Goal: Transaction & Acquisition: Purchase product/service

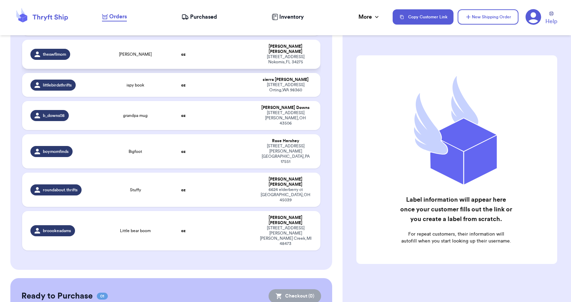
scroll to position [185, 0]
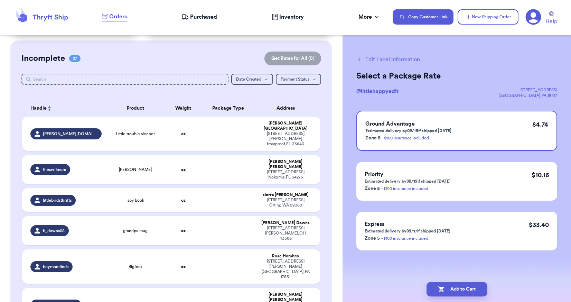
scroll to position [47, 0]
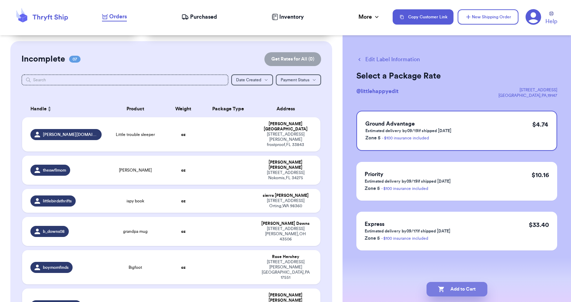
click at [457, 291] on button "Add to Cart" at bounding box center [456, 289] width 61 height 15
checkbox input "true"
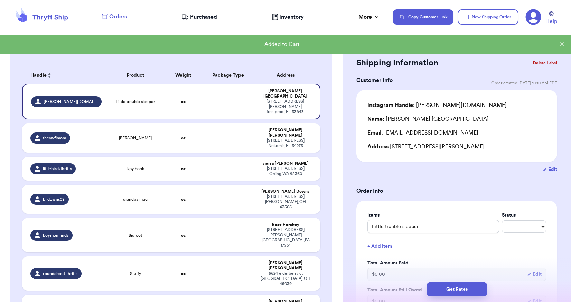
scroll to position [81, 0]
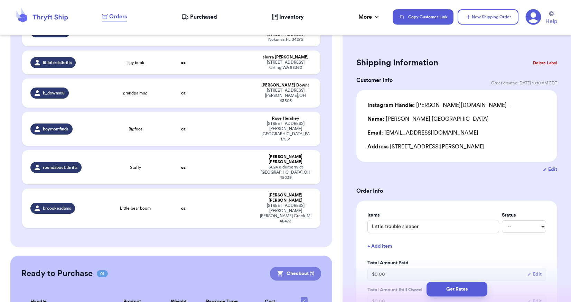
click at [301, 266] on button "Checkout ( 1 )" at bounding box center [295, 273] width 51 height 14
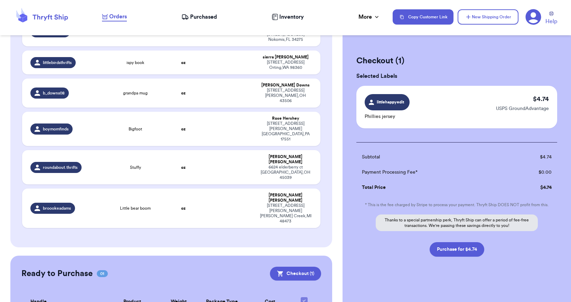
click at [537, 19] on icon at bounding box center [534, 17] width 16 height 16
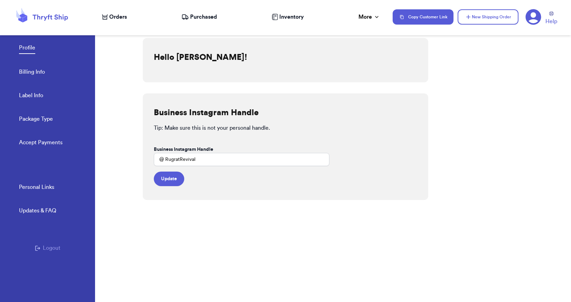
click at [41, 74] on link "Billing Info" at bounding box center [32, 73] width 26 height 10
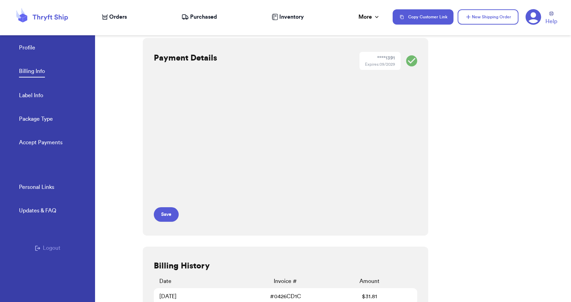
click at [125, 17] on span "Orders" at bounding box center [118, 17] width 18 height 8
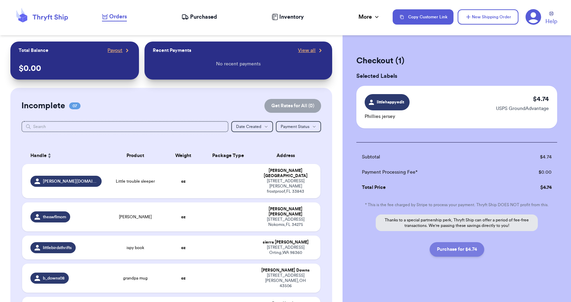
click at [462, 251] on button "Purchase for $4.74" at bounding box center [456, 249] width 55 height 15
checkbox input "false"
checkbox input "true"
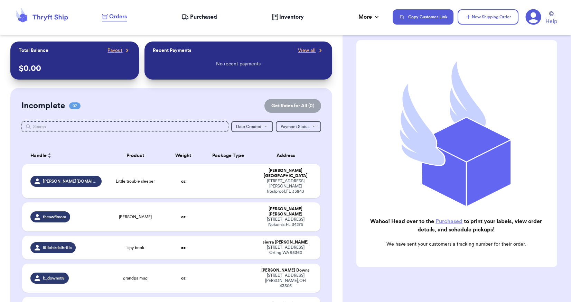
scroll to position [55, 0]
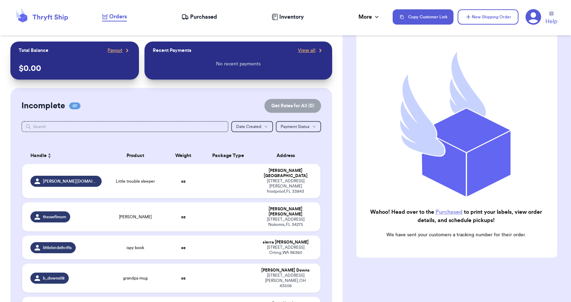
click at [197, 23] on nav "Orders Purchased Inventory More Stats Completed Orders Payments Payouts Copy Cu…" at bounding box center [333, 17] width 476 height 23
click at [195, 19] on span "Purchased" at bounding box center [203, 17] width 27 height 8
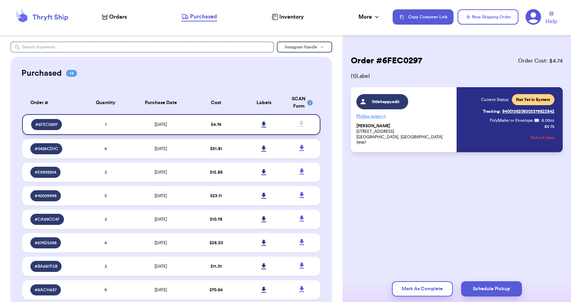
click at [261, 127] on icon at bounding box center [263, 124] width 5 height 6
click at [121, 21] on nav "Orders Purchased Inventory More Stats Completed Orders Payments Payouts Copy Cu…" at bounding box center [333, 17] width 476 height 23
click at [118, 18] on span "Orders" at bounding box center [118, 17] width 18 height 8
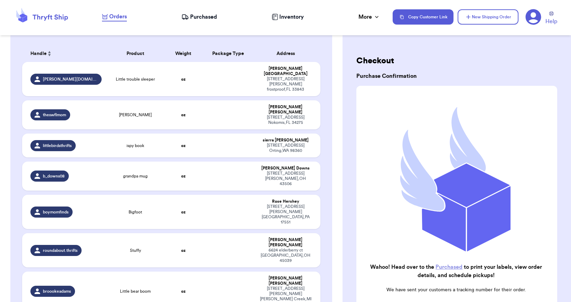
scroll to position [104, 0]
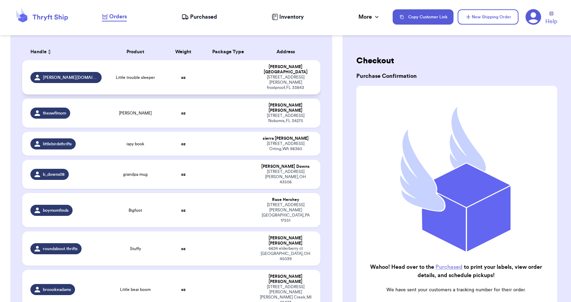
click at [217, 73] on td at bounding box center [228, 77] width 54 height 34
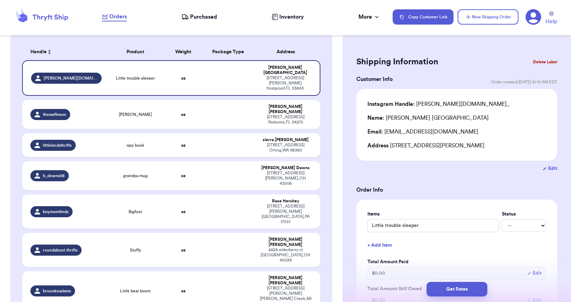
scroll to position [0, 0]
click at [221, 100] on td at bounding box center [228, 114] width 54 height 29
type input "[PERSON_NAME]"
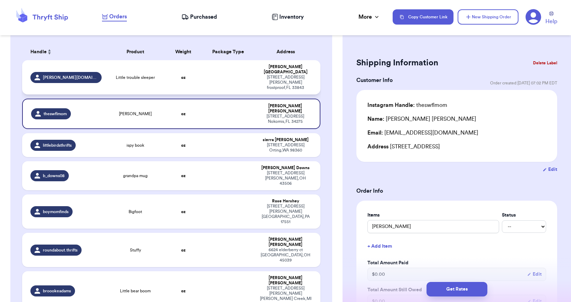
click at [235, 74] on td at bounding box center [228, 77] width 54 height 34
type input "Little trouble sleeper"
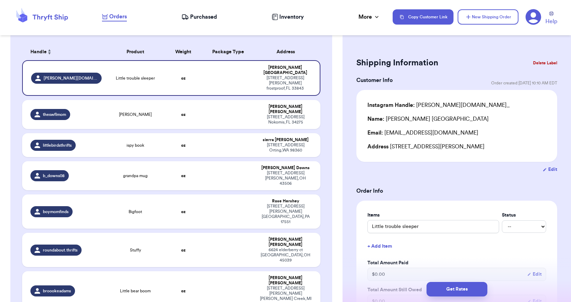
click at [544, 61] on button "Delete Label" at bounding box center [545, 62] width 30 height 15
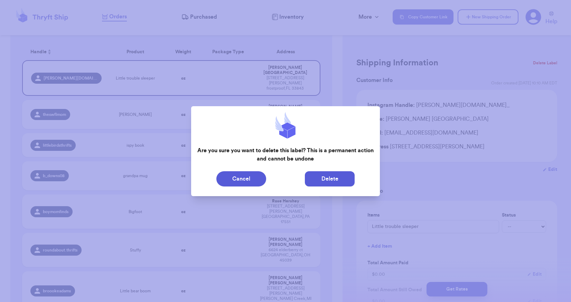
click at [327, 183] on button "Delete" at bounding box center [330, 178] width 50 height 15
type input "[PERSON_NAME]"
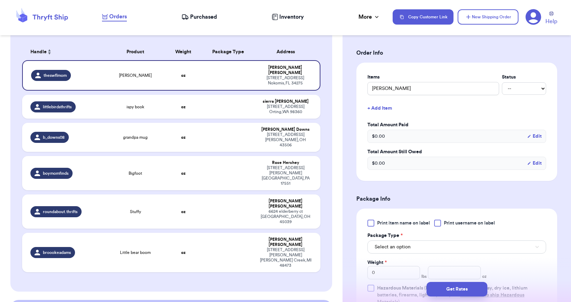
scroll to position [173, 0]
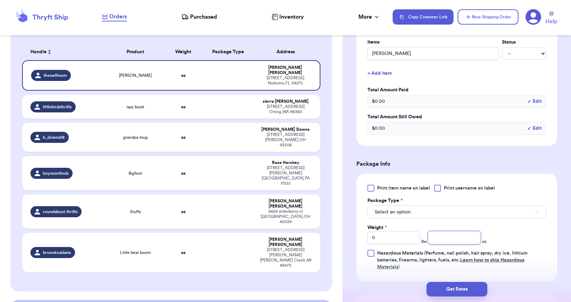
click at [447, 236] on input "number" at bounding box center [454, 237] width 53 height 13
type input "13"
click at [528, 207] on button "Select an option" at bounding box center [456, 211] width 179 height 13
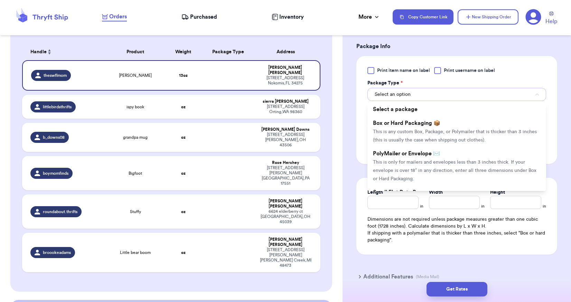
scroll to position [311, 0]
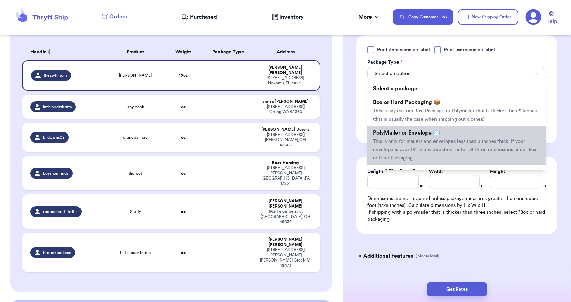
click at [440, 149] on span "This is only for mailers and envelopes less than 3 inches thick. If your envelo…" at bounding box center [454, 149] width 163 height 21
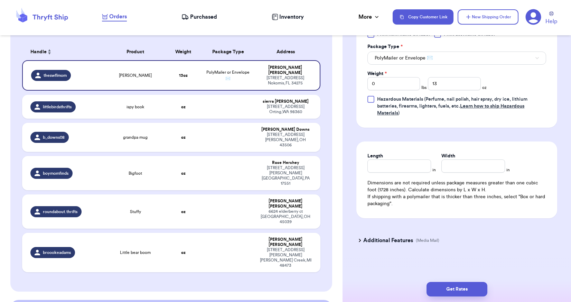
scroll to position [327, 0]
click at [214, 105] on td at bounding box center [228, 107] width 54 height 24
type input "ispy book"
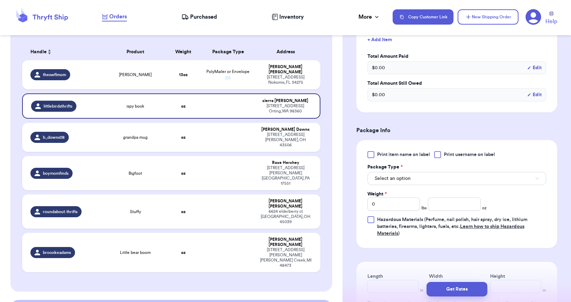
scroll to position [224, 0]
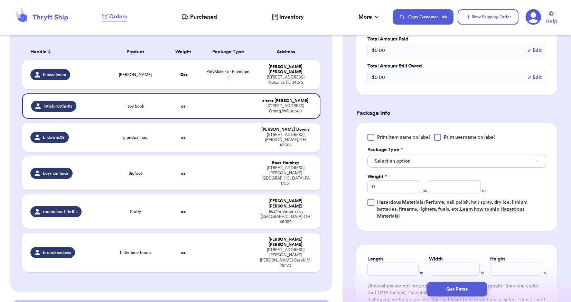
click at [395, 161] on span "Select an option" at bounding box center [393, 161] width 36 height 7
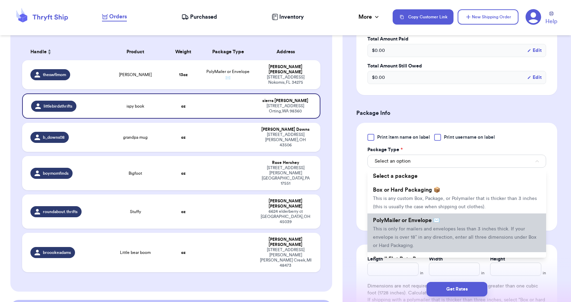
click at [411, 225] on li "PolyMailer or Envelope ✉️ This is only for mailers and envelopes less than 3 in…" at bounding box center [456, 232] width 179 height 39
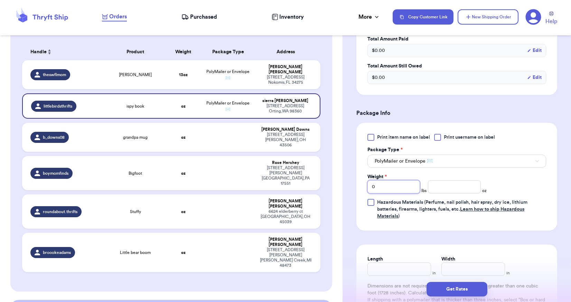
click at [387, 183] on input "0" at bounding box center [393, 186] width 53 height 13
type input "1"
click at [538, 179] on div "Print item name on label Print username on label Package Type * PolyMailer or E…" at bounding box center [456, 177] width 179 height 86
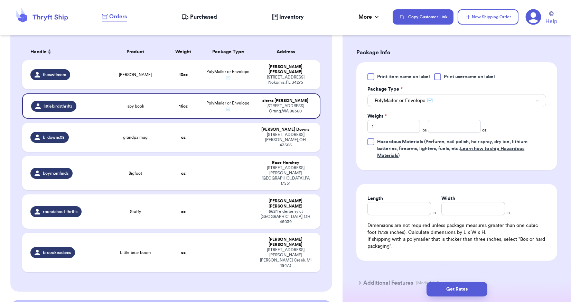
scroll to position [293, 0]
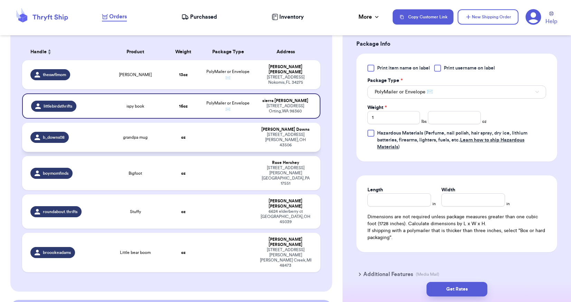
click at [223, 128] on td at bounding box center [228, 137] width 54 height 29
type input "grandpa mug"
type input "0"
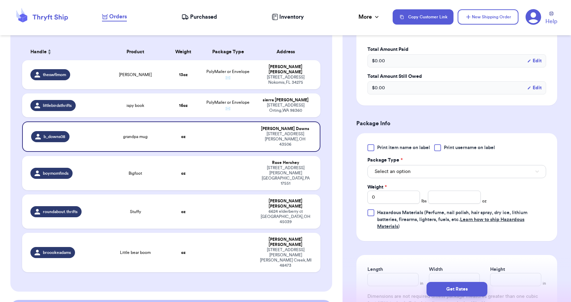
scroll to position [224, 0]
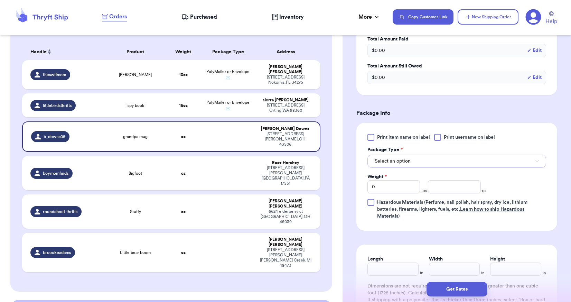
click at [420, 162] on button "Select an option" at bounding box center [456, 160] width 179 height 13
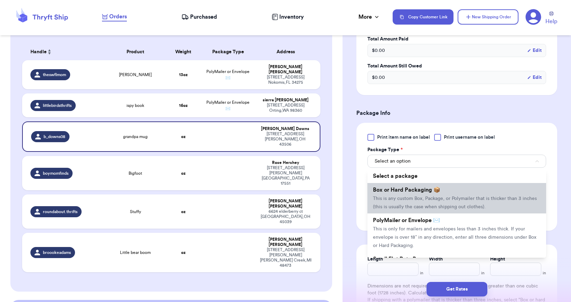
click at [419, 193] on li "Box or Hard Packaging 📦 This is any custom Box, Package, or Polymailer that is …" at bounding box center [456, 198] width 179 height 30
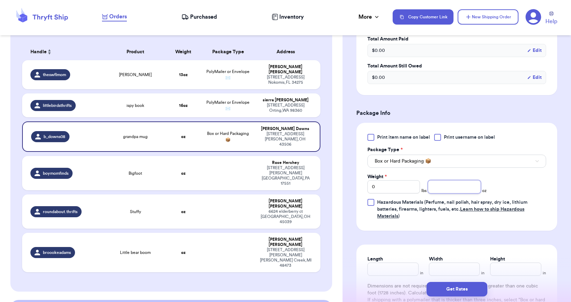
click at [451, 187] on input "number" at bounding box center [454, 186] width 53 height 13
type input "14"
click at [520, 178] on div "Print item name on label Print username on label Package Type * Box or Hard Pac…" at bounding box center [456, 177] width 179 height 86
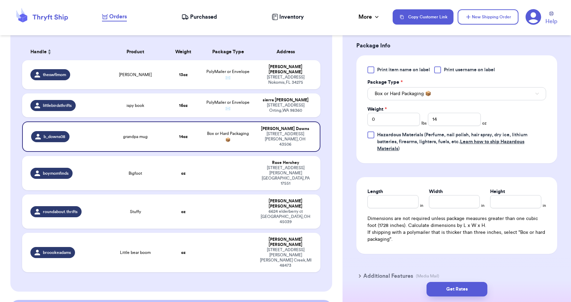
scroll to position [293, 0]
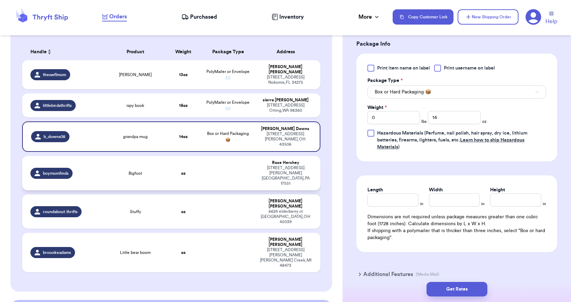
click at [229, 160] on td at bounding box center [228, 173] width 54 height 34
type input "Bigfoot"
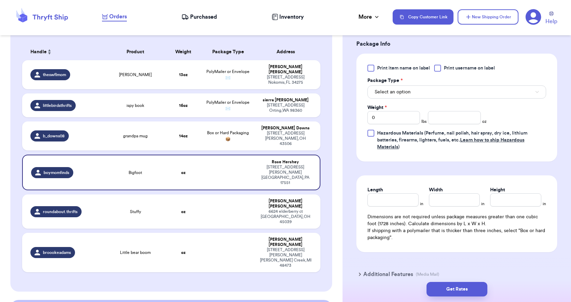
drag, startPoint x: 229, startPoint y: 158, endPoint x: 322, endPoint y: 181, distance: 95.6
click at [322, 181] on div "Incomplete 06 Get Rates for All ( 3 ) Get Rates for All ( 3 ) Date Created Date…" at bounding box center [171, 137] width 322 height 307
click at [193, 194] on td "oz" at bounding box center [183, 211] width 36 height 34
type input "Stuffy"
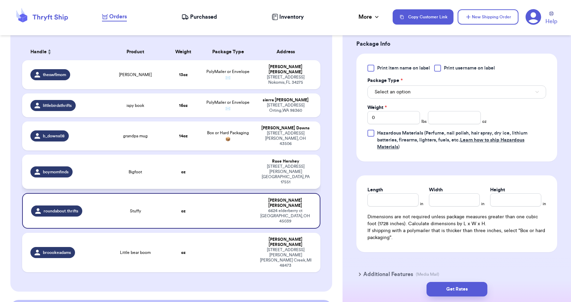
click at [205, 157] on td at bounding box center [228, 171] width 54 height 34
type input "Bigfoot"
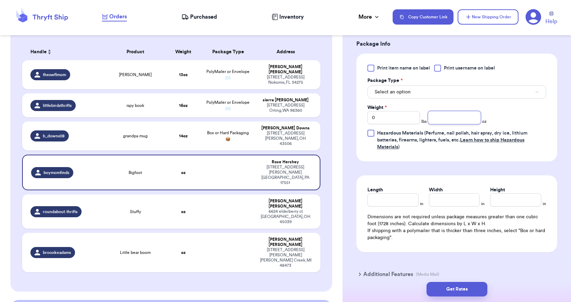
click at [448, 120] on input "number" at bounding box center [454, 117] width 53 height 13
type input "3.6"
click at [441, 93] on button "Select an option" at bounding box center [456, 91] width 179 height 13
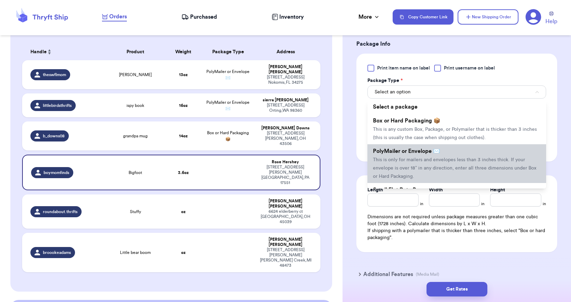
click at [432, 151] on span "PolyMailer or Envelope ✉️" at bounding box center [406, 151] width 67 height 6
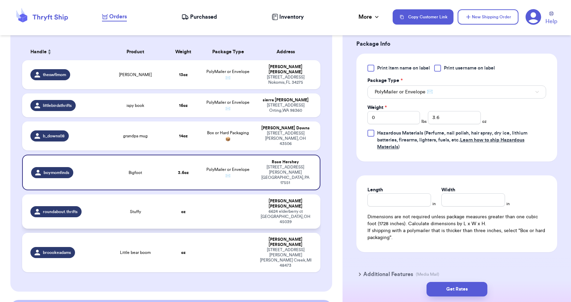
click at [256, 194] on td "[PERSON_NAME] [STREET_ADDRESS]" at bounding box center [288, 211] width 66 height 34
type input "Stuffy"
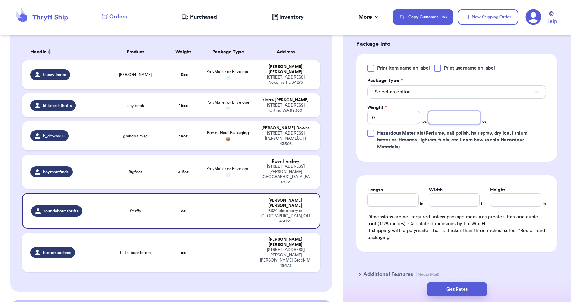
click at [461, 121] on input "number" at bounding box center [454, 117] width 53 height 13
type input "6.6"
click at [465, 87] on button "Select an option" at bounding box center [456, 91] width 179 height 13
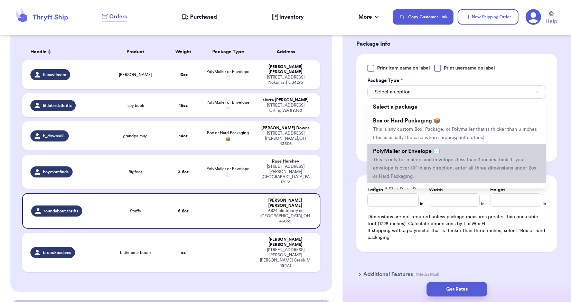
click at [455, 155] on li "PolyMailer or Envelope ✉️ This is only for mailers and envelopes less than 3 in…" at bounding box center [456, 163] width 179 height 39
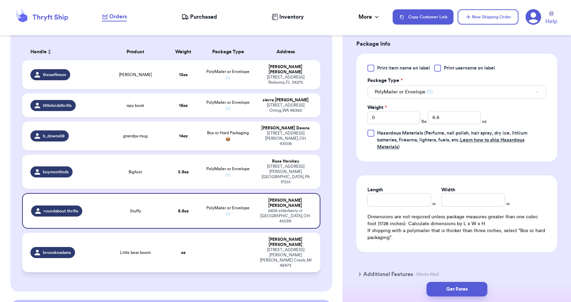
click at [223, 233] on td at bounding box center [228, 252] width 54 height 39
type input "Little bear boom"
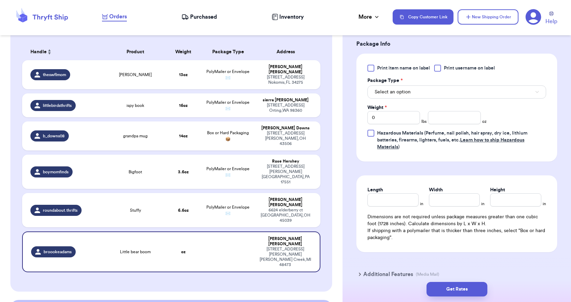
click at [413, 84] on div "Select an option" at bounding box center [456, 91] width 179 height 15
click at [414, 89] on button "Select an option" at bounding box center [456, 91] width 179 height 13
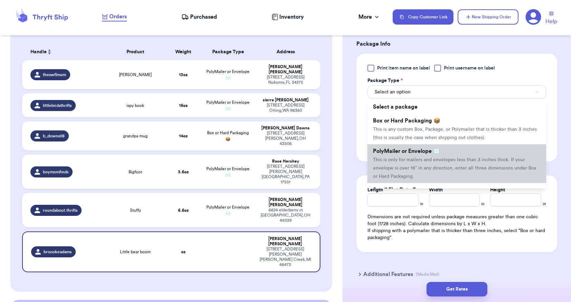
click at [417, 154] on li "PolyMailer or Envelope ✉️ This is only for mailers and envelopes less than 3 in…" at bounding box center [456, 163] width 179 height 39
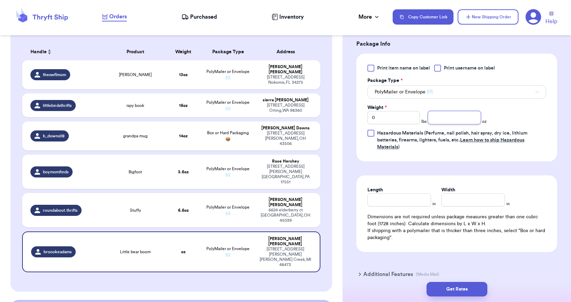
click at [460, 115] on input "number" at bounding box center [454, 117] width 53 height 13
drag, startPoint x: 460, startPoint y: 115, endPoint x: 456, endPoint y: 124, distance: 9.8
type input "5"
drag, startPoint x: 456, startPoint y: 124, endPoint x: 410, endPoint y: 170, distance: 64.7
click at [410, 170] on form "Shipping Information Delete Label Customer Info Order created: [DATE] 02:19 PM …" at bounding box center [456, 25] width 201 height 525
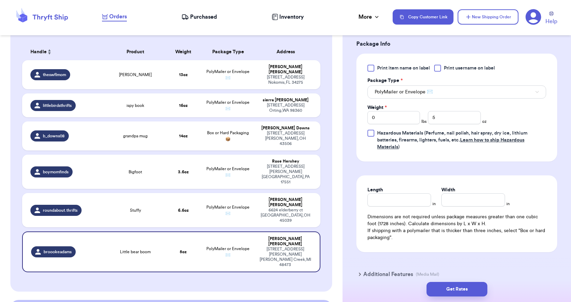
click at [290, 232] on table "Handle Product Weight Package Type Address theswflmom [PERSON_NAME] 13 oz PolyM…" at bounding box center [171, 159] width 300 height 241
click at [226, 72] on td "PolyMailer or Envelope ✉️" at bounding box center [228, 74] width 54 height 29
type input "[PERSON_NAME]"
type input "13"
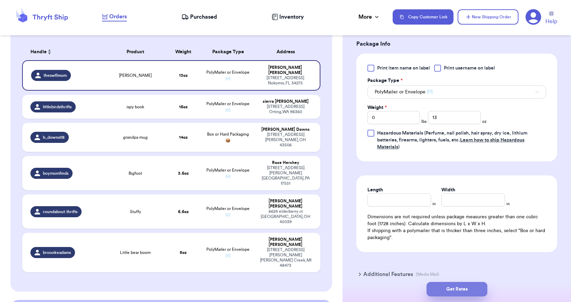
click at [470, 285] on button "Get Rates" at bounding box center [456, 289] width 61 height 15
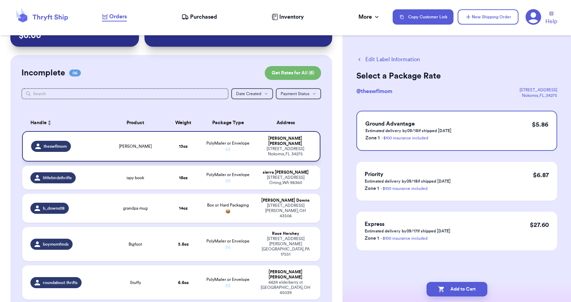
scroll to position [35, 0]
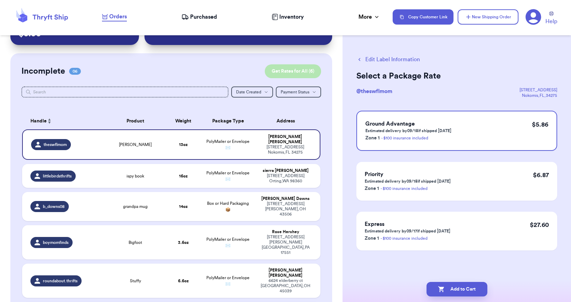
click at [291, 75] on button "Get Rates for All ( 6 )" at bounding box center [293, 71] width 56 height 14
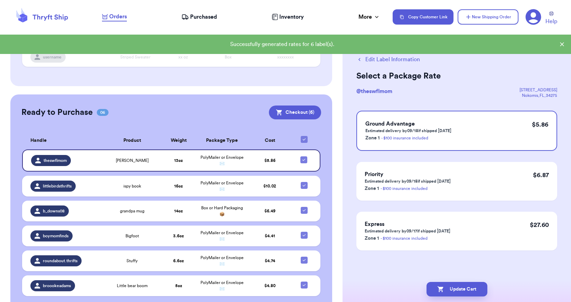
scroll to position [138, 0]
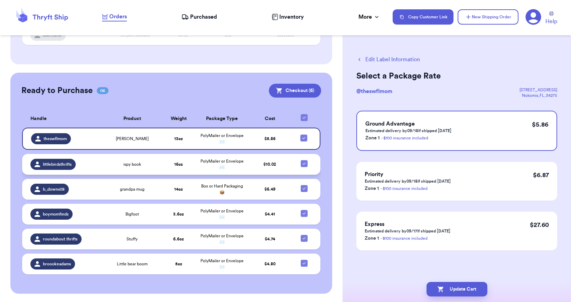
click at [284, 168] on td "$ 10.02" at bounding box center [270, 164] width 44 height 21
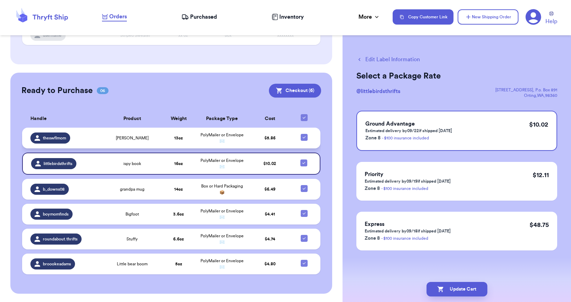
click at [284, 136] on td "$ 5.86" at bounding box center [270, 137] width 44 height 21
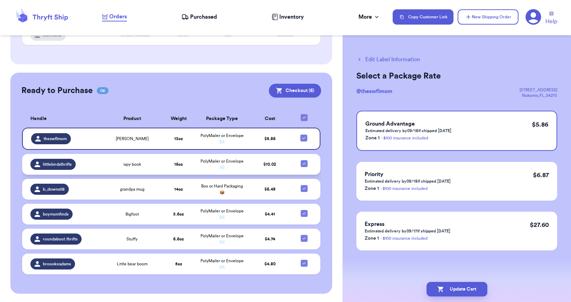
click at [283, 162] on td "$ 10.02" at bounding box center [270, 164] width 44 height 21
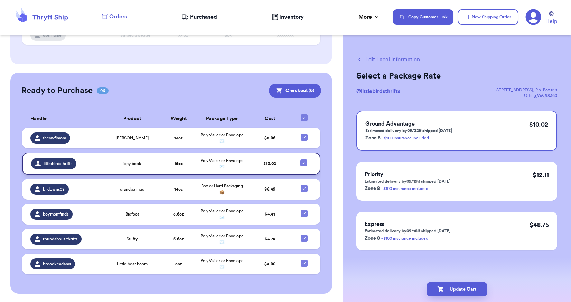
click at [277, 161] on td "$ 10.02" at bounding box center [270, 163] width 44 height 22
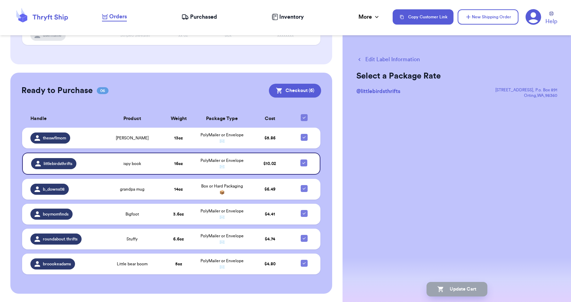
click at [397, 59] on button "Edit Label Information" at bounding box center [388, 59] width 64 height 8
checkbox input "false"
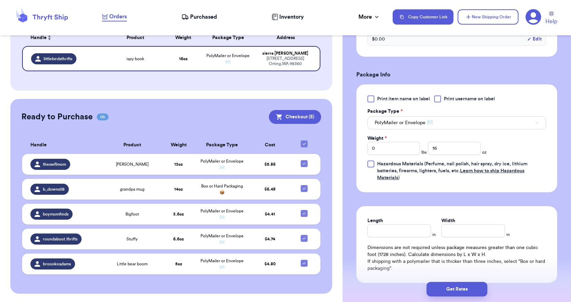
scroll to position [276, 0]
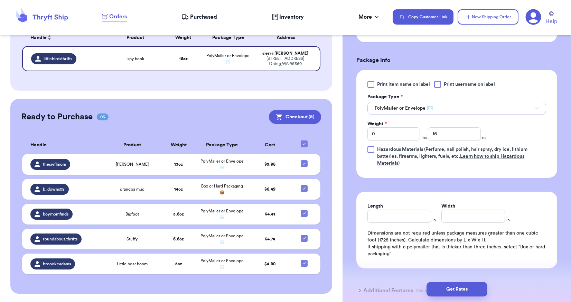
click at [433, 107] on button "PolyMailer or Envelope ✉️" at bounding box center [456, 108] width 179 height 13
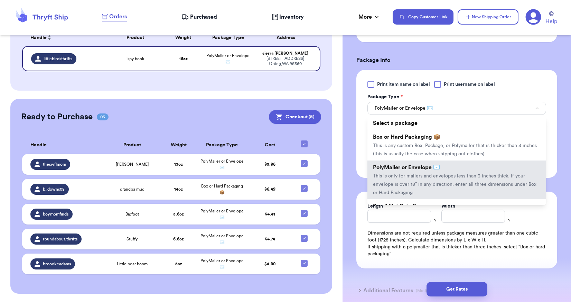
click at [517, 70] on div "Print item name on label Print username on label Package Type * PolyMailer or E…" at bounding box center [456, 124] width 201 height 108
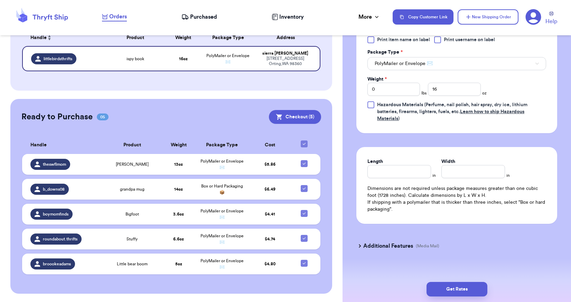
scroll to position [327, 0]
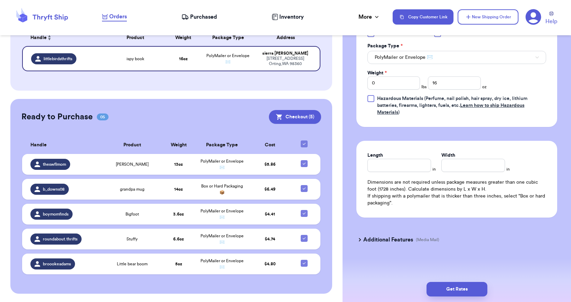
click at [385, 241] on h3 "Additional Features" at bounding box center [388, 239] width 50 height 8
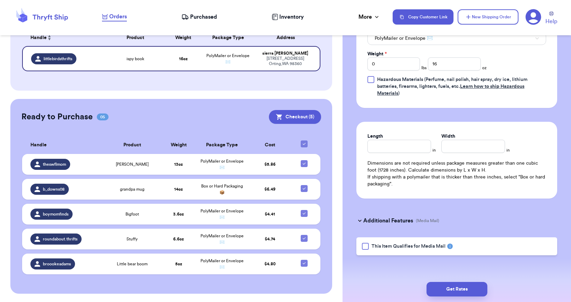
scroll to position [348, 0]
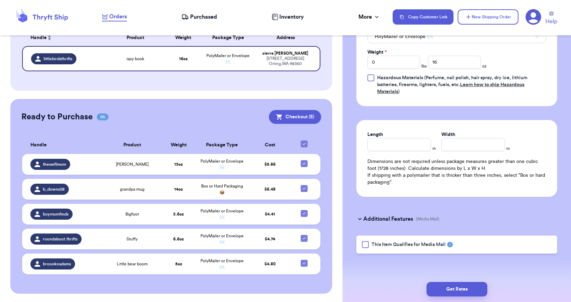
click at [365, 244] on div at bounding box center [365, 244] width 7 height 7
click at [0, 0] on input "This Item Qualifies for Media Mail" at bounding box center [0, 0] width 0 height 0
click at [451, 291] on button "Get Rates" at bounding box center [456, 289] width 61 height 15
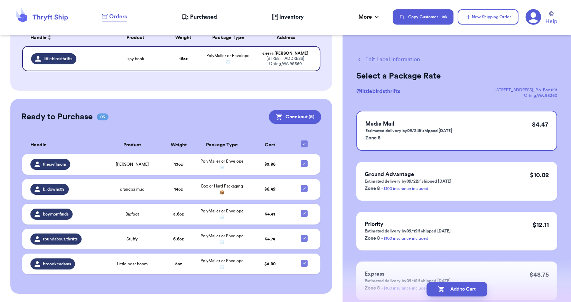
click at [205, 109] on div "Ready to Purchase 05 Checkout ( 5 ) Checkout ( 5 ) Handle Product Weight Packag…" at bounding box center [171, 196] width 322 height 195
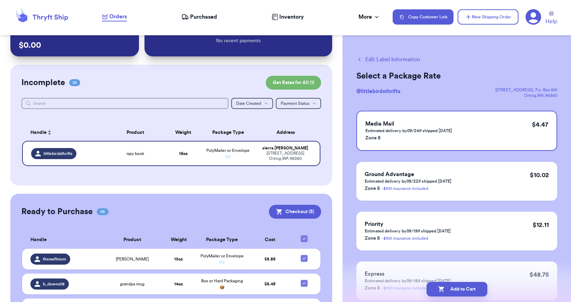
scroll to position [14, 0]
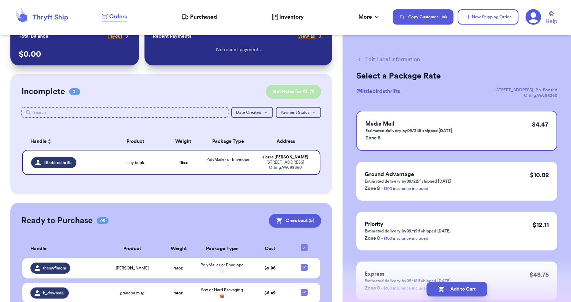
click at [287, 90] on button "Get Rates for All ( 1 )" at bounding box center [293, 92] width 55 height 14
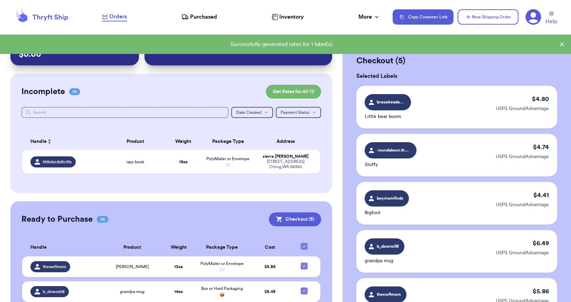
checkbox input "true"
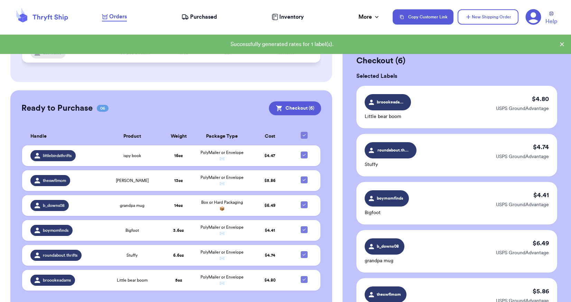
scroll to position [137, 0]
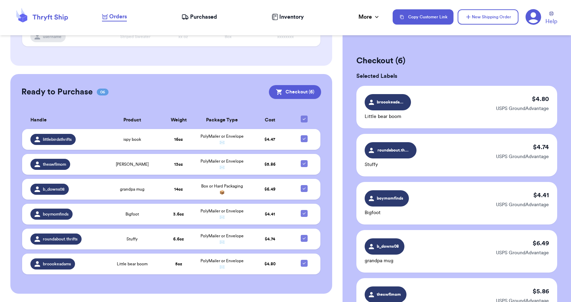
click at [227, 92] on div "Ready to Purchase 06 Checkout ( 6 )" at bounding box center [171, 92] width 300 height 14
